Goal: Task Accomplishment & Management: Use online tool/utility

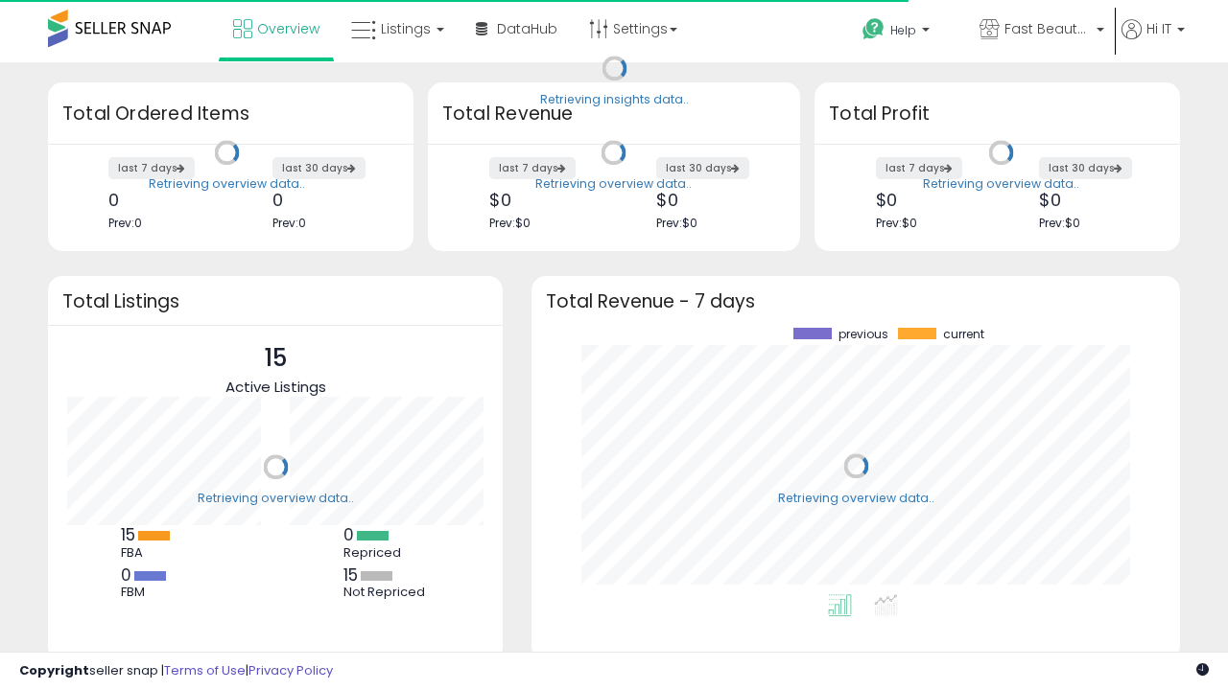
scroll to position [267, 610]
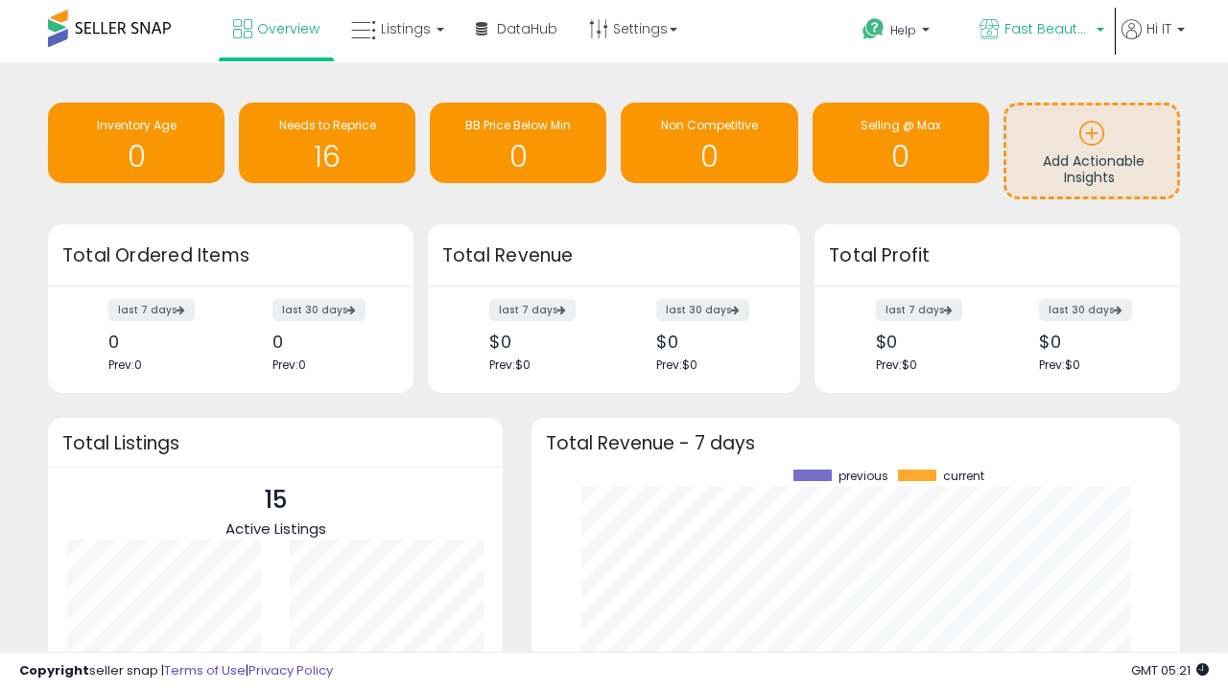
click at [1040, 31] on span "Fast Beauty ([GEOGRAPHIC_DATA])" at bounding box center [1047, 28] width 86 height 19
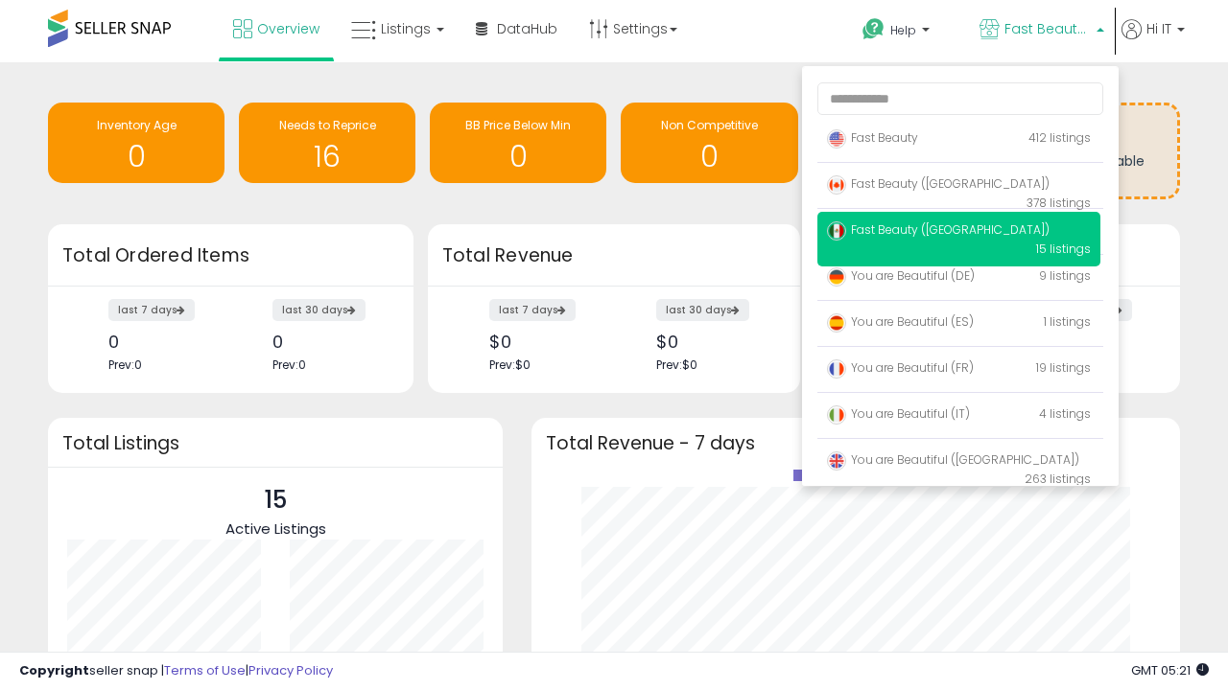
click at [958, 463] on span "You are Beautiful ([GEOGRAPHIC_DATA])" at bounding box center [953, 460] width 252 height 16
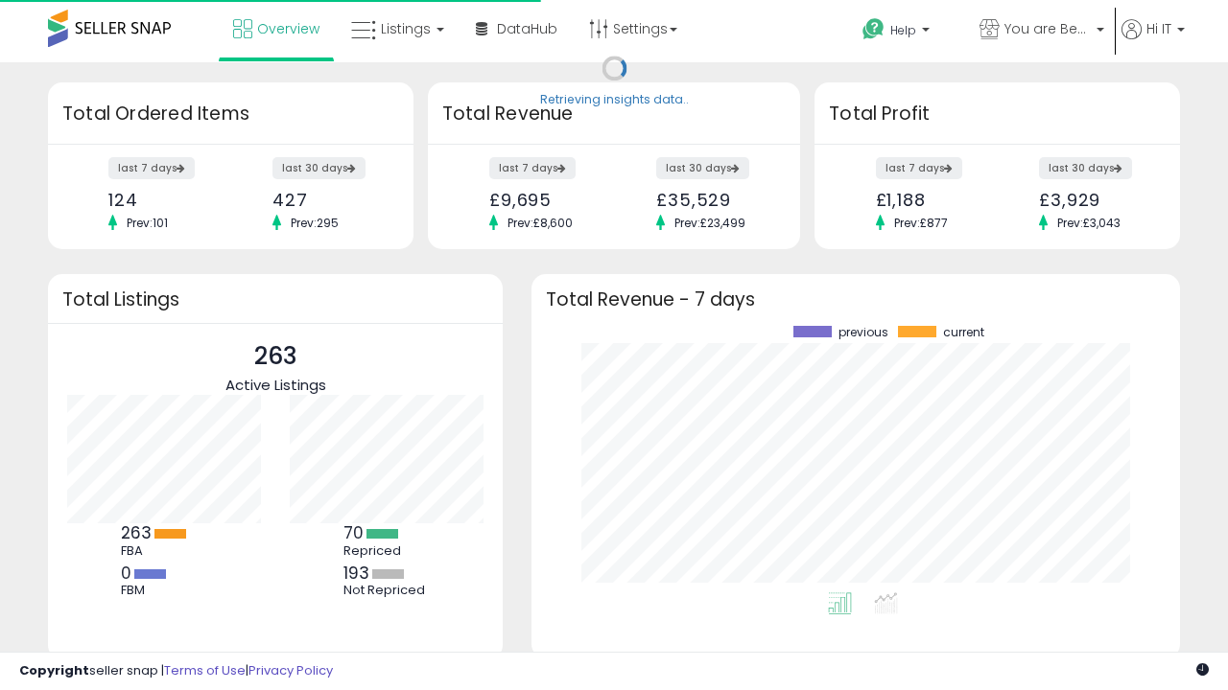
scroll to position [267, 610]
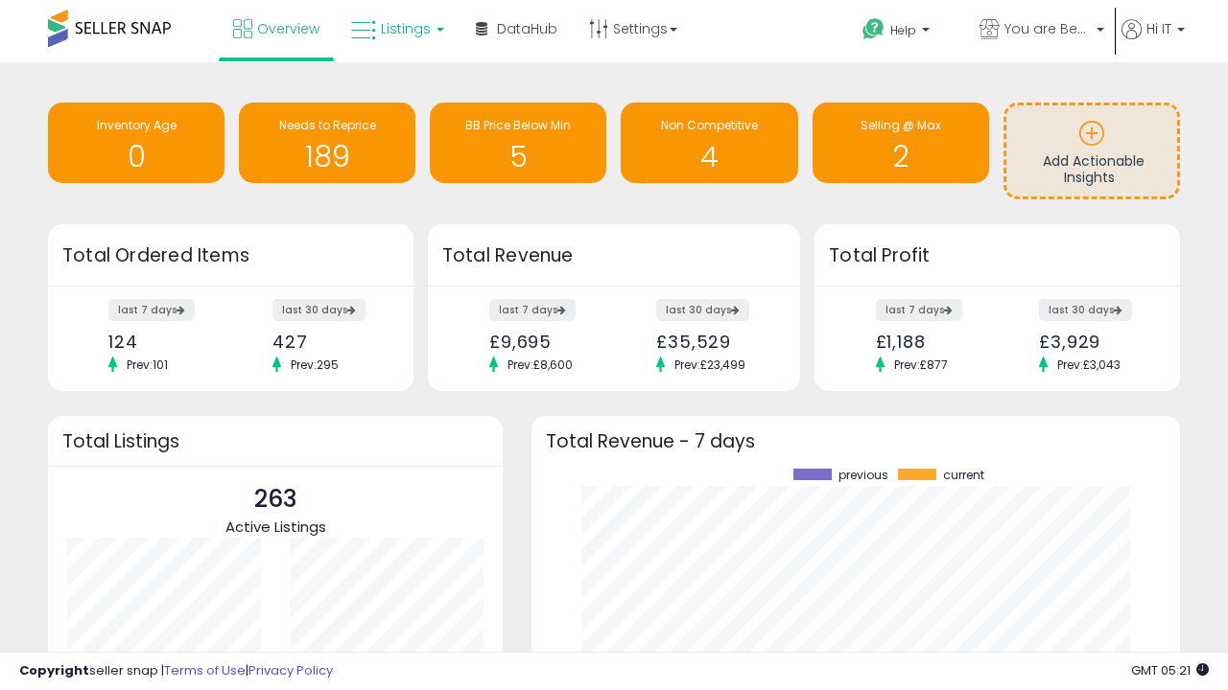
click at [395, 29] on span "Listings" at bounding box center [406, 28] width 50 height 19
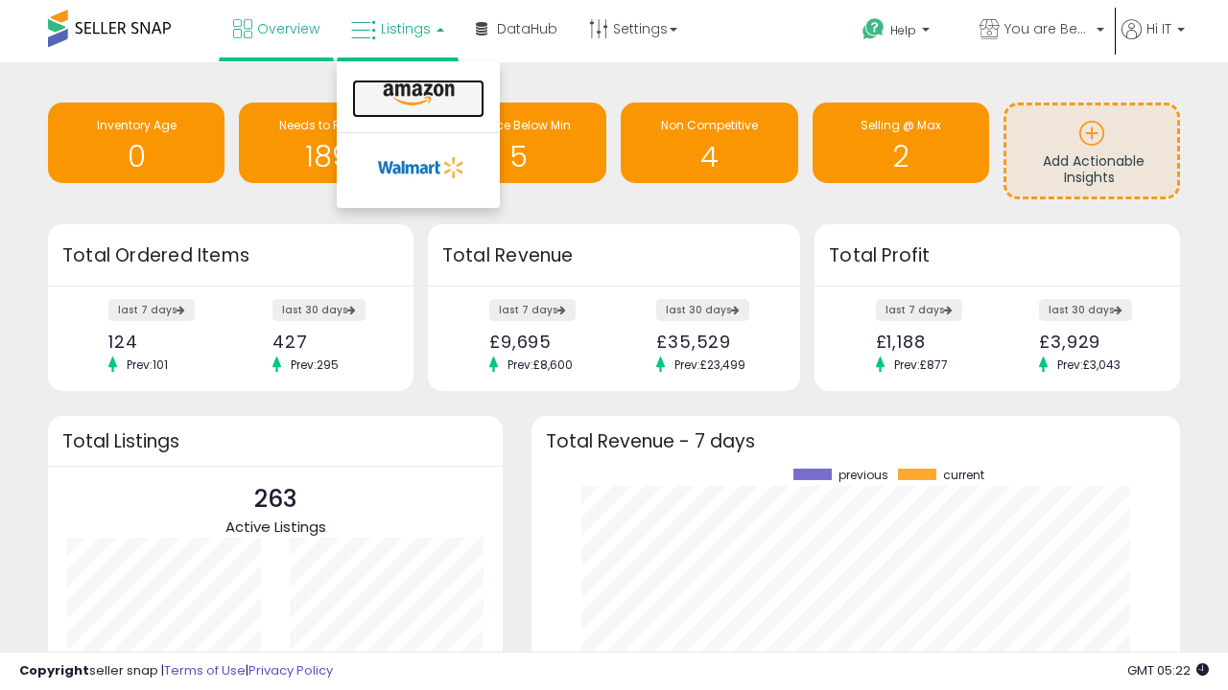
click at [416, 95] on icon at bounding box center [418, 94] width 83 height 25
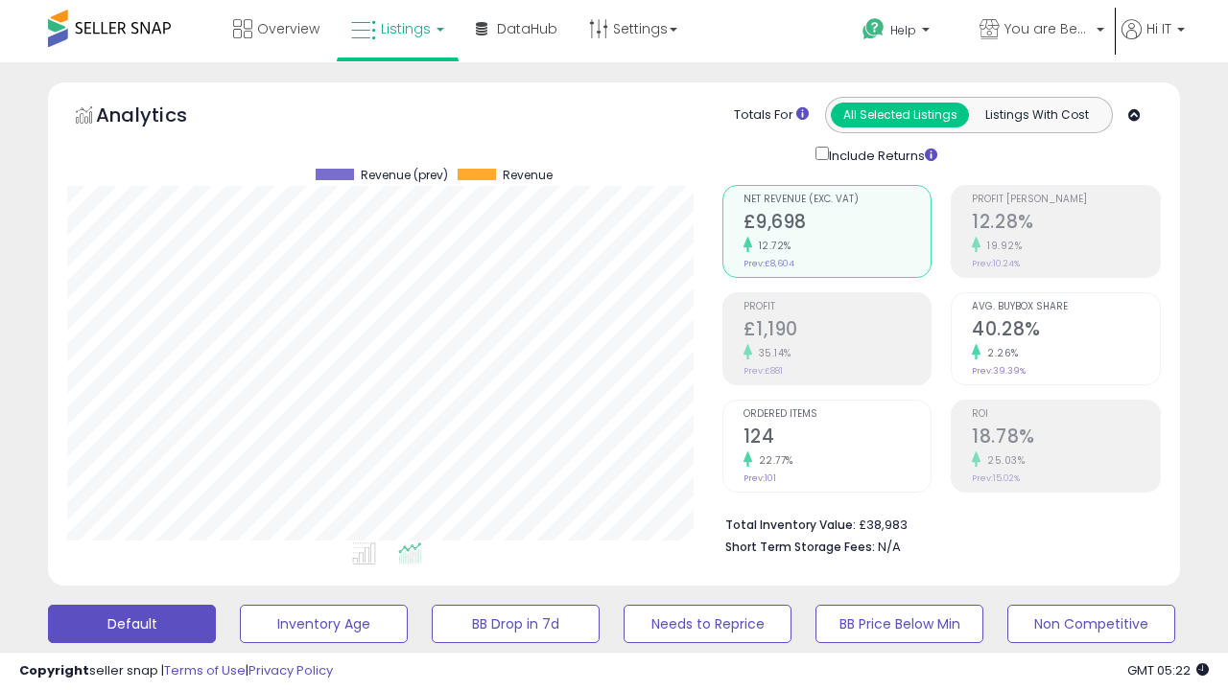
scroll to position [393, 654]
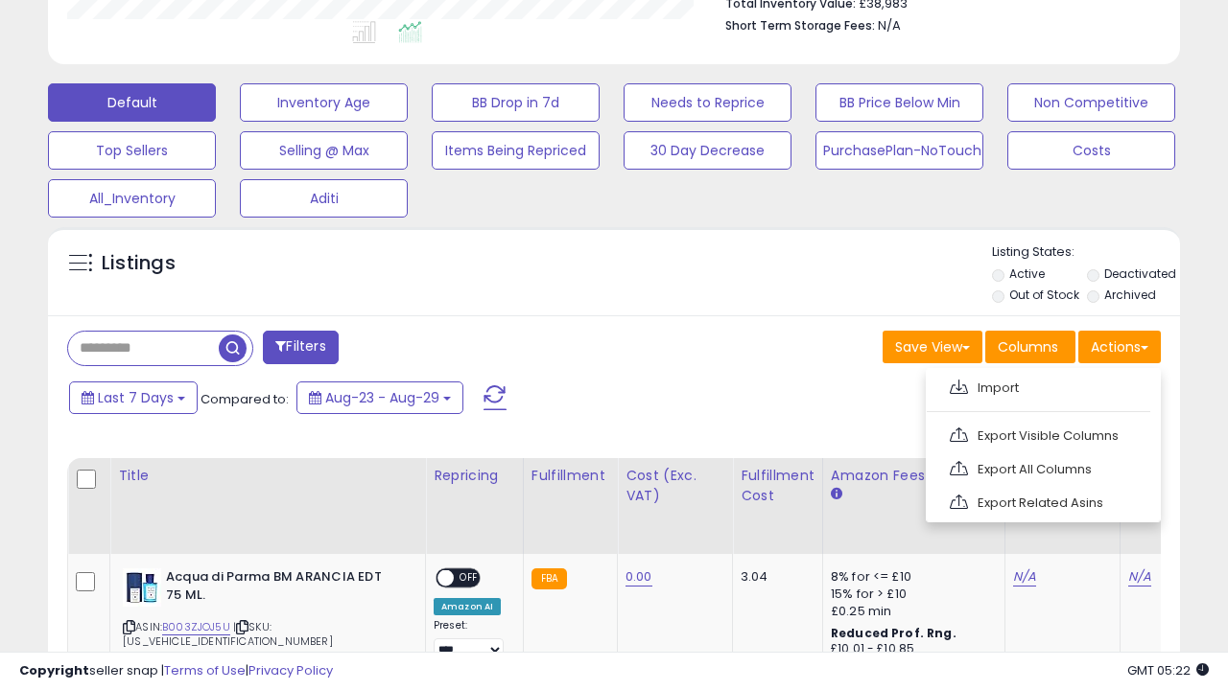
click at [958, 385] on span at bounding box center [958, 387] width 18 height 14
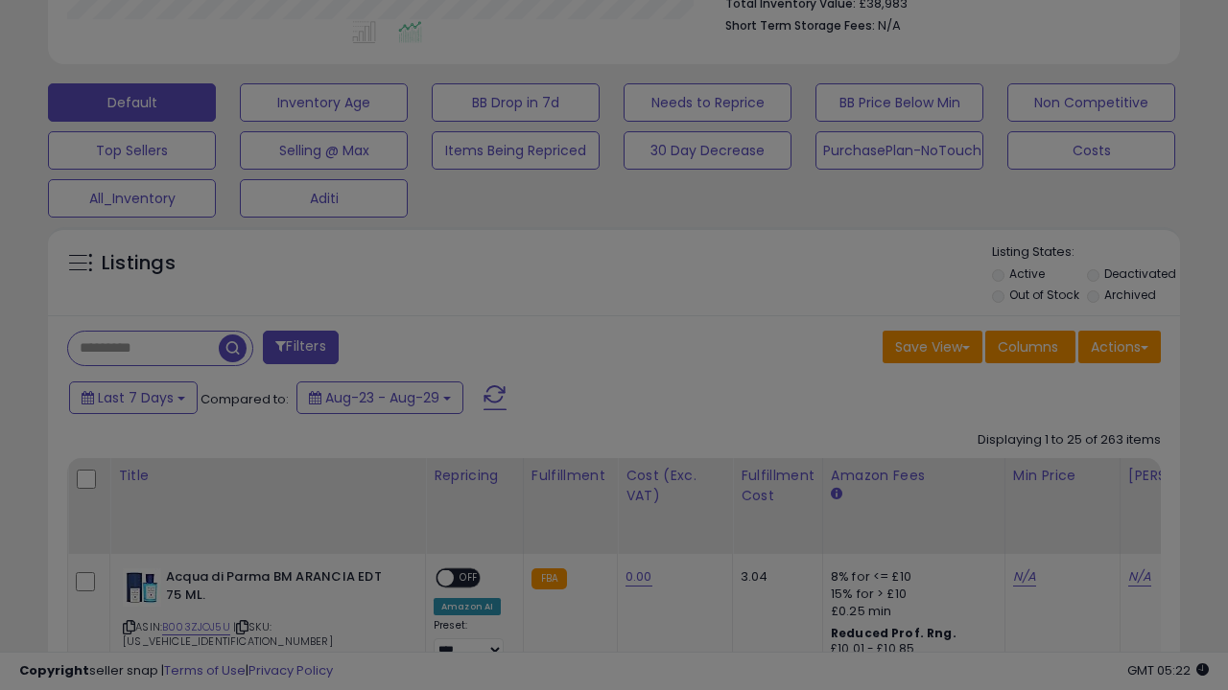
type input "**********"
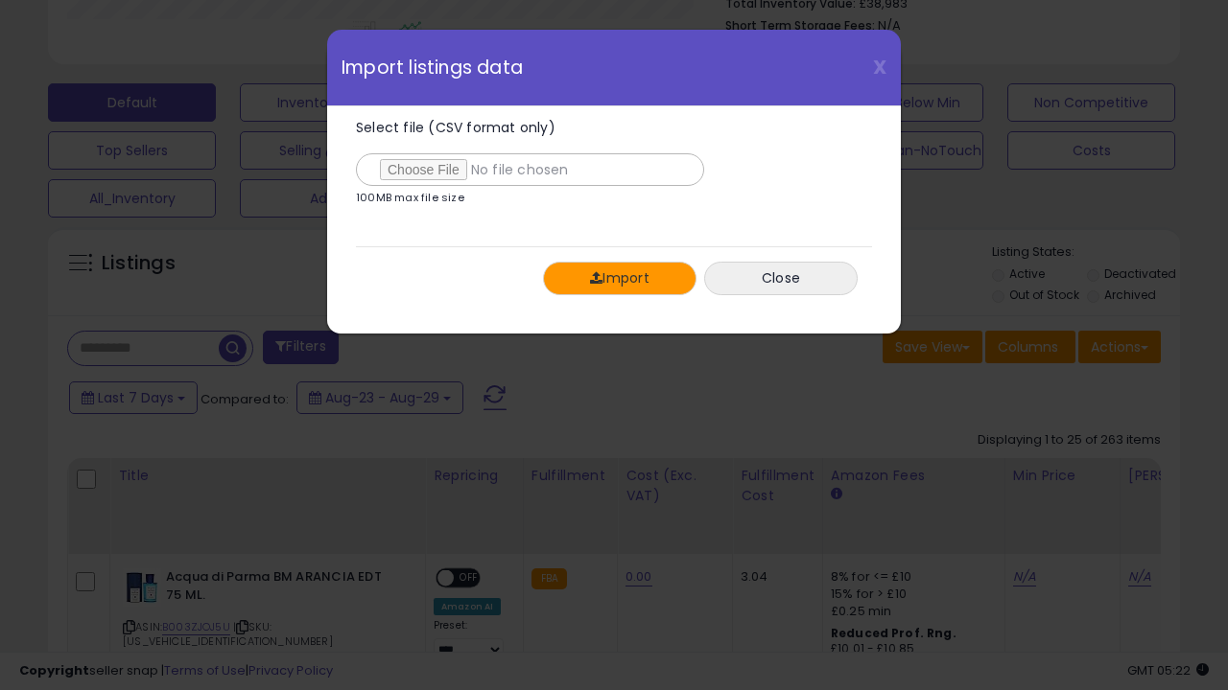
click at [619, 278] on button "Import" at bounding box center [619, 279] width 153 height 34
